Goal: Navigation & Orientation: Understand site structure

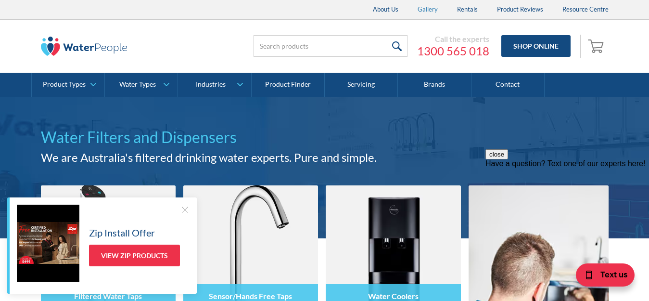
click at [433, 9] on link "Gallery" at bounding box center [427, 9] width 39 height 19
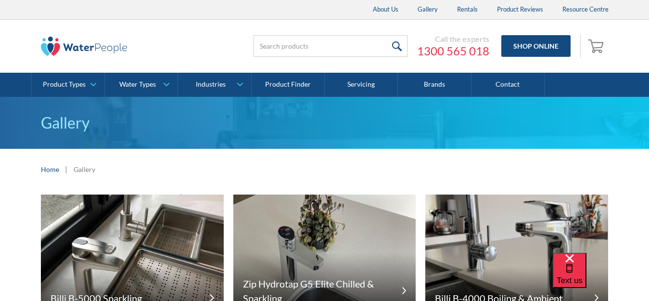
click at [377, 8] on link "About Us" at bounding box center [385, 9] width 45 height 19
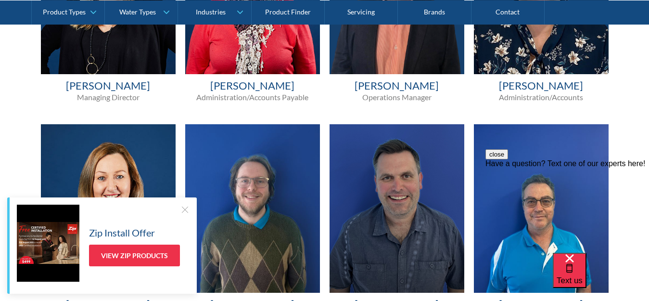
scroll to position [688, 0]
